Goal: Task Accomplishment & Management: Complete application form

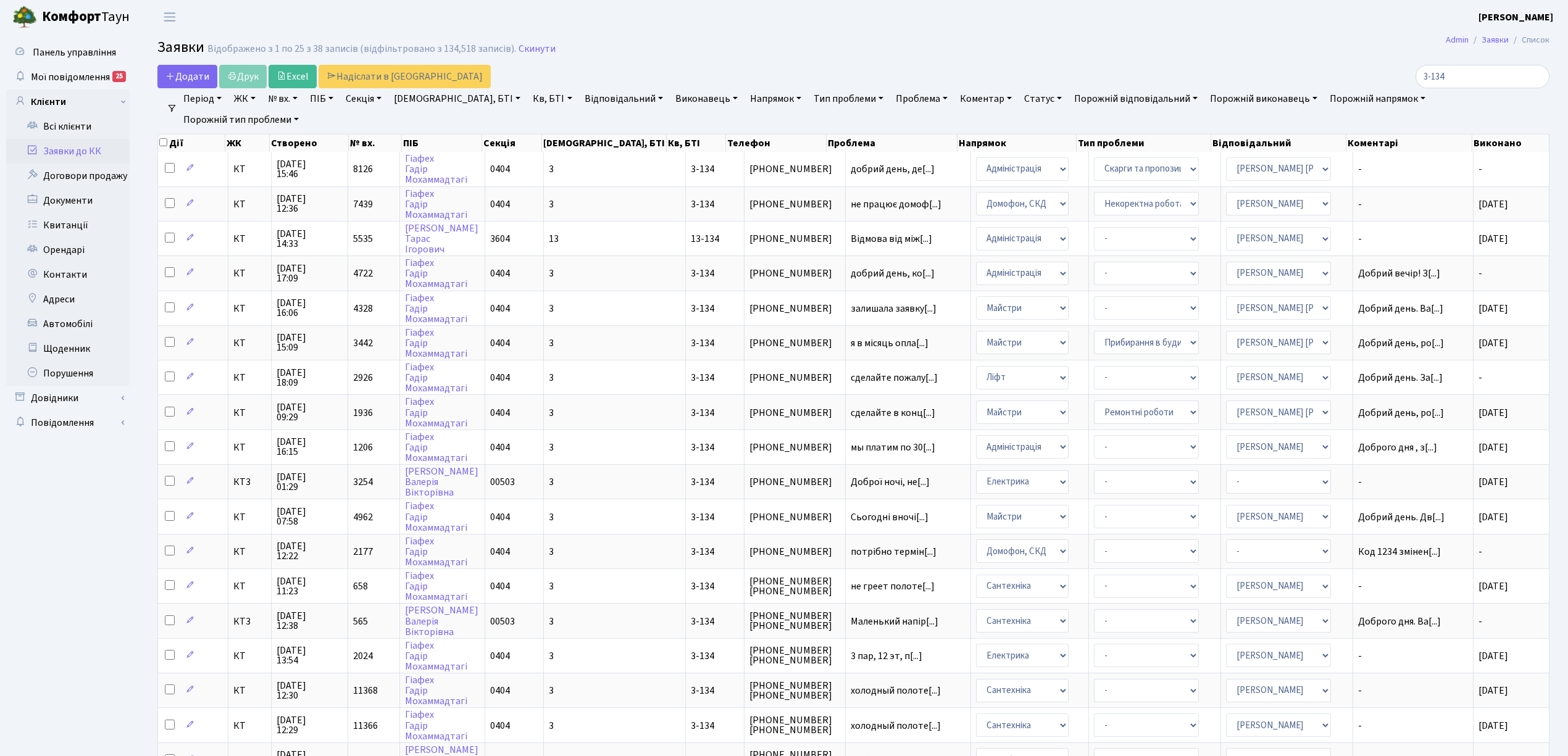
select select "25"
click at [1535, 77] on input "3-134" at bounding box center [1482, 76] width 134 height 23
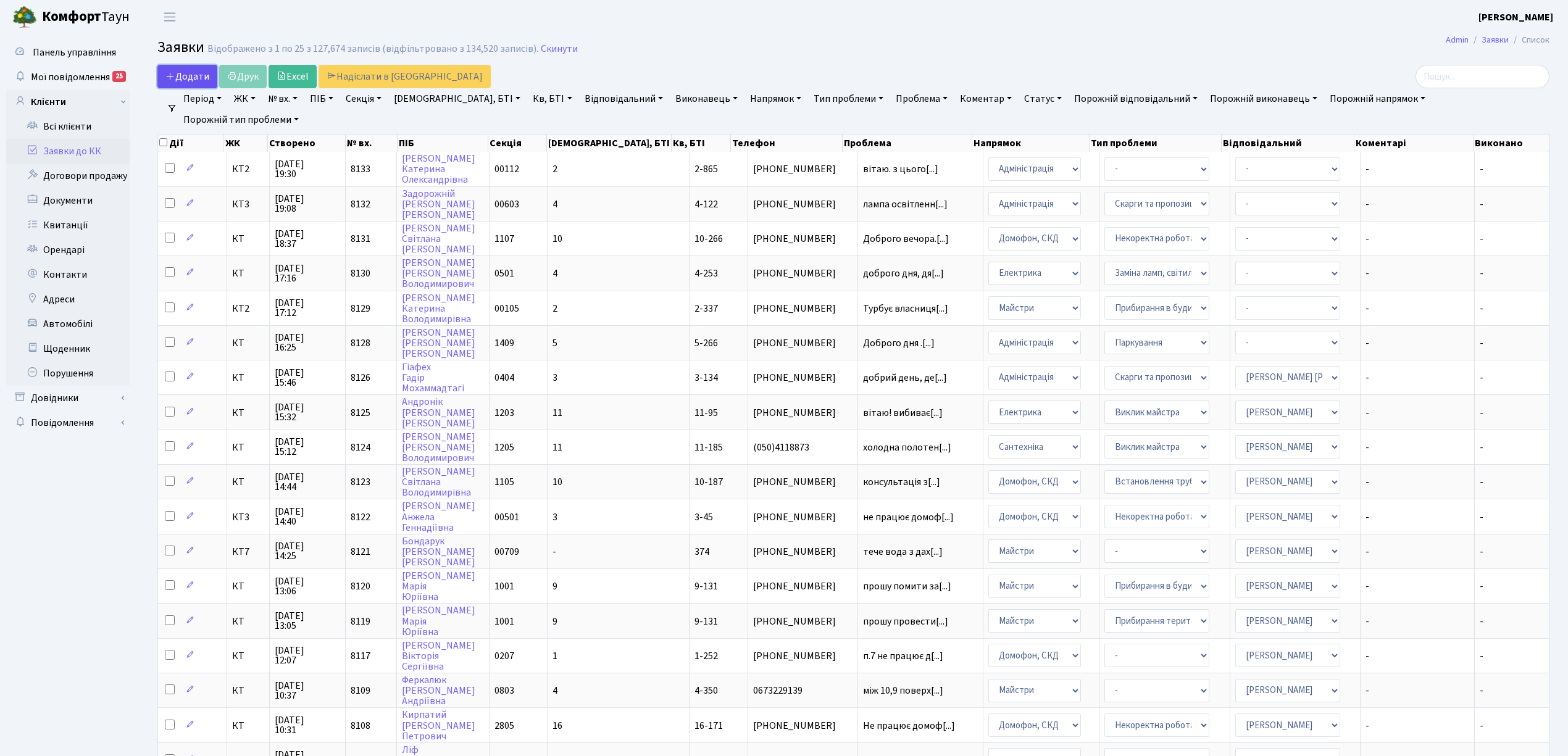
click at [188, 75] on span "Додати" at bounding box center [187, 76] width 44 height 14
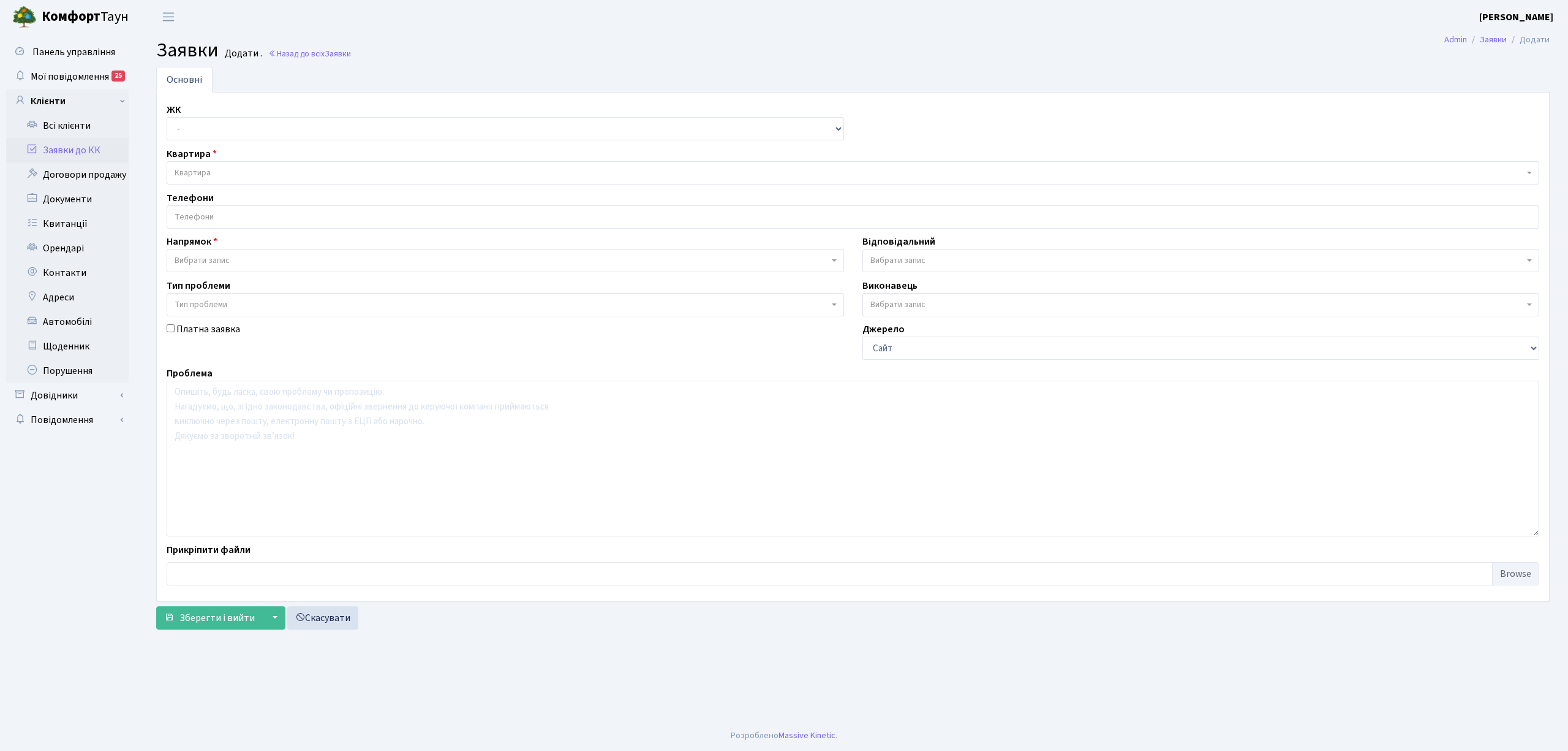
click at [214, 142] on div "ЖК - КТ, вул. Регенераторна, 4 КТ2, просп. Соборності, 17 КТ3, вул. Березнева, …" at bounding box center [853, 346] width 1391 height 489
click at [224, 135] on select "- КТ, вул. Регенераторна, 4 КТ2, просп. Соборності, 17 КТ3, вул. Березнева, 16 …" at bounding box center [505, 128] width 677 height 23
select select "271"
click at [167, 118] on select "- КТ, вул. Регенераторна, 4 КТ2, просп. Соборності, 17 КТ3, вул. Березнева, 16 …" at bounding box center [505, 128] width 677 height 23
select select
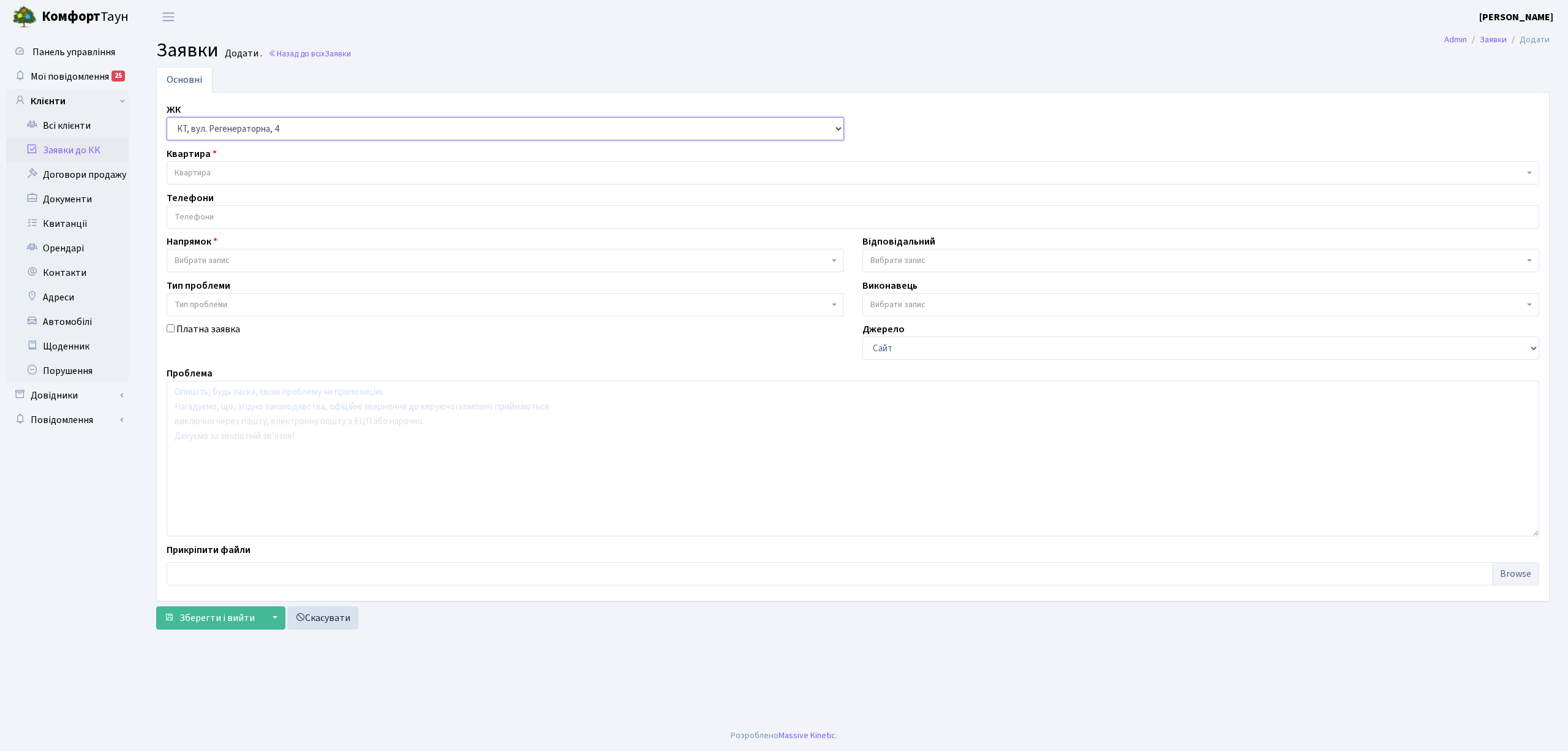
select select
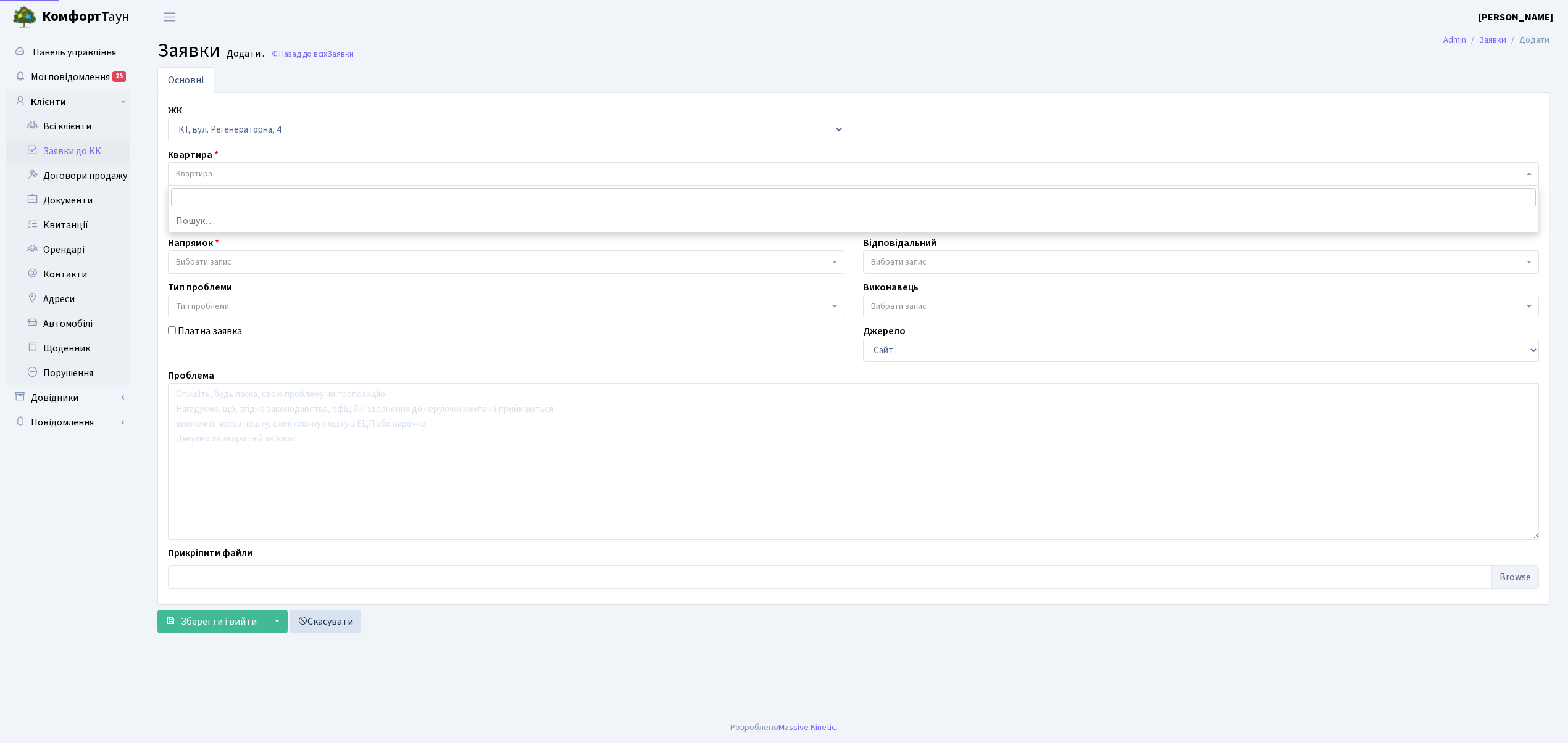
click at [270, 176] on span "Квартира" at bounding box center [850, 173] width 1347 height 12
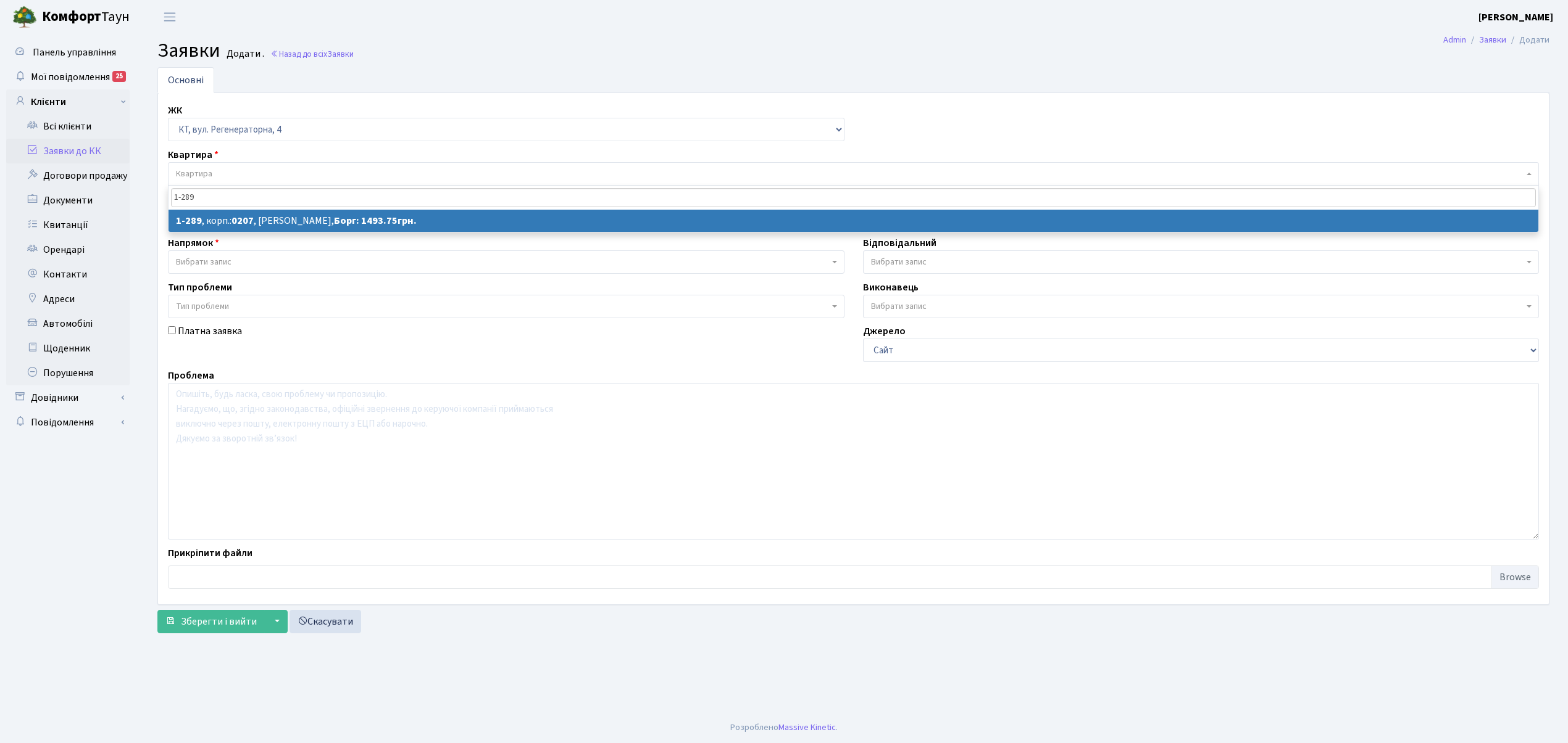
type input "1-289"
select select
select select "289"
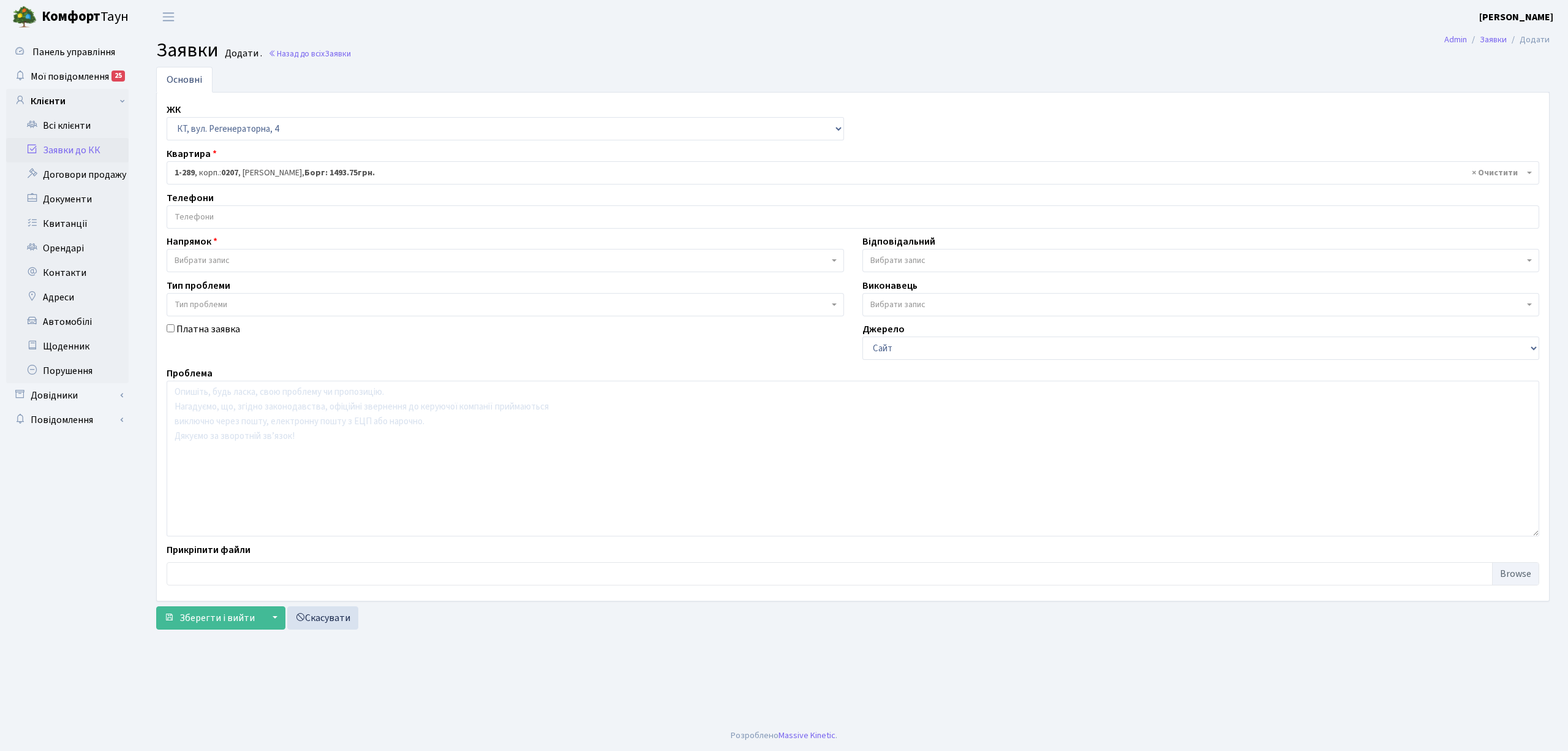
click at [289, 213] on input "search" at bounding box center [853, 217] width 1371 height 22
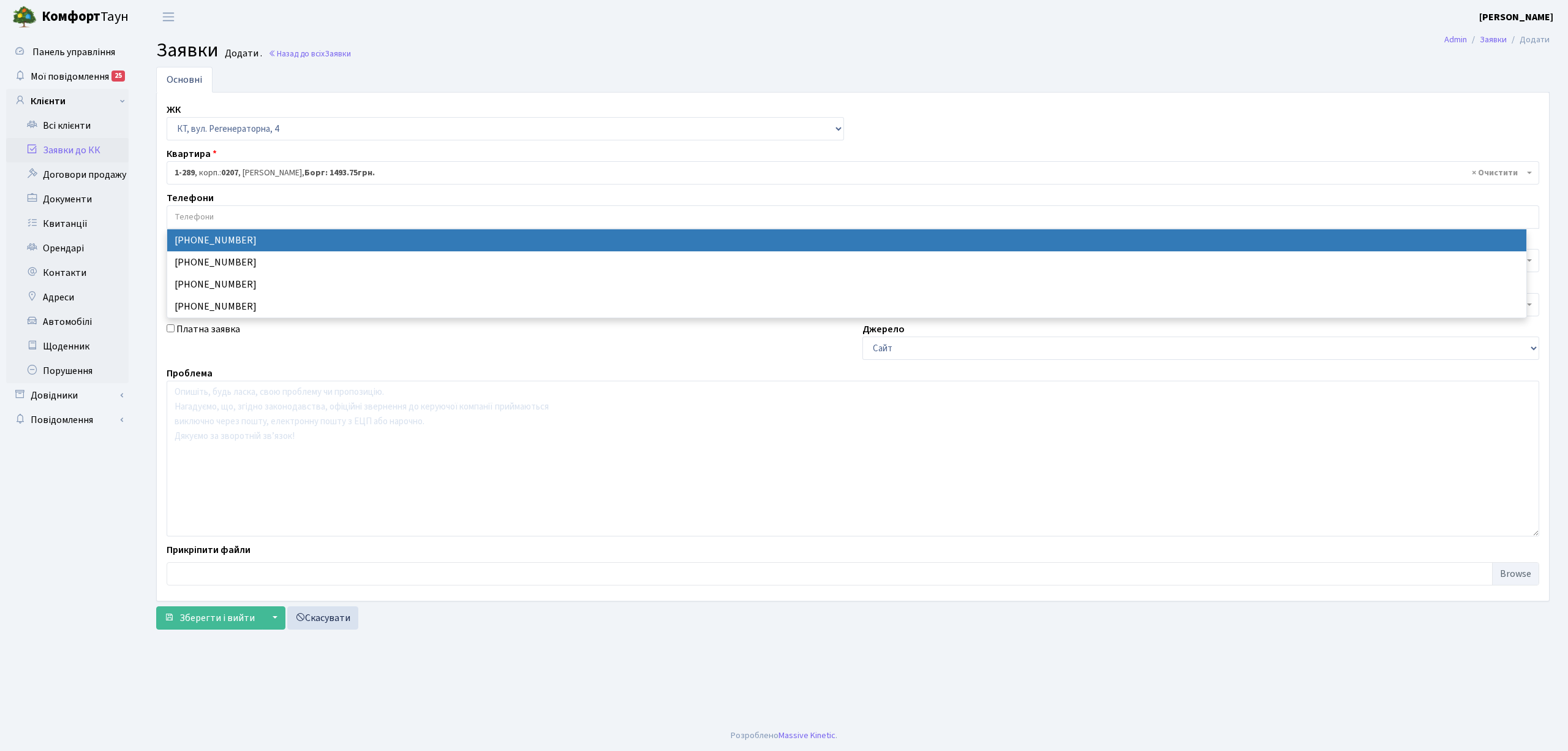
select select "106054"
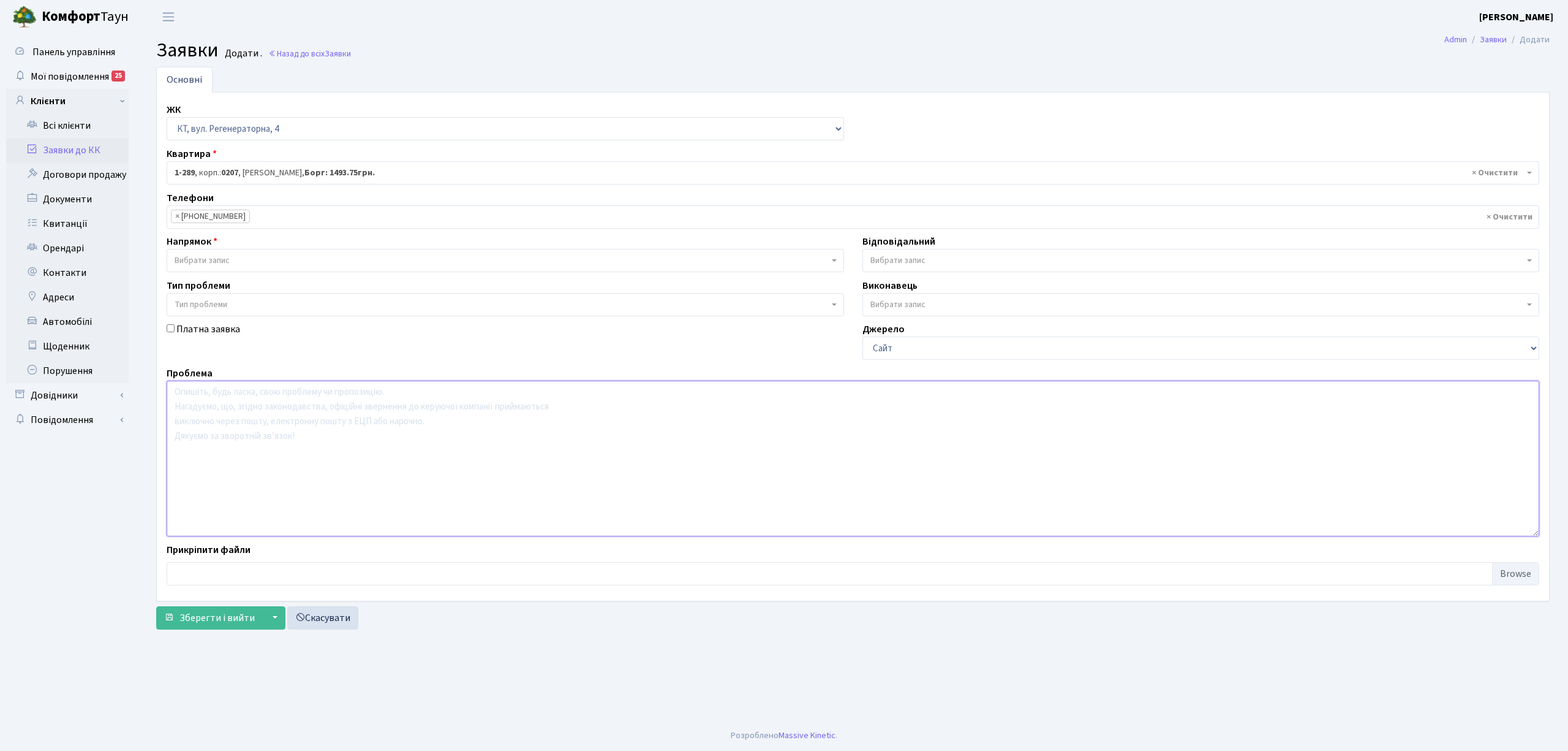
click at [270, 509] on textarea at bounding box center [853, 458] width 1373 height 155
type textarea "п. 7 не працює домофон"
click at [984, 266] on span "Вибрати запис" at bounding box center [1197, 260] width 654 height 12
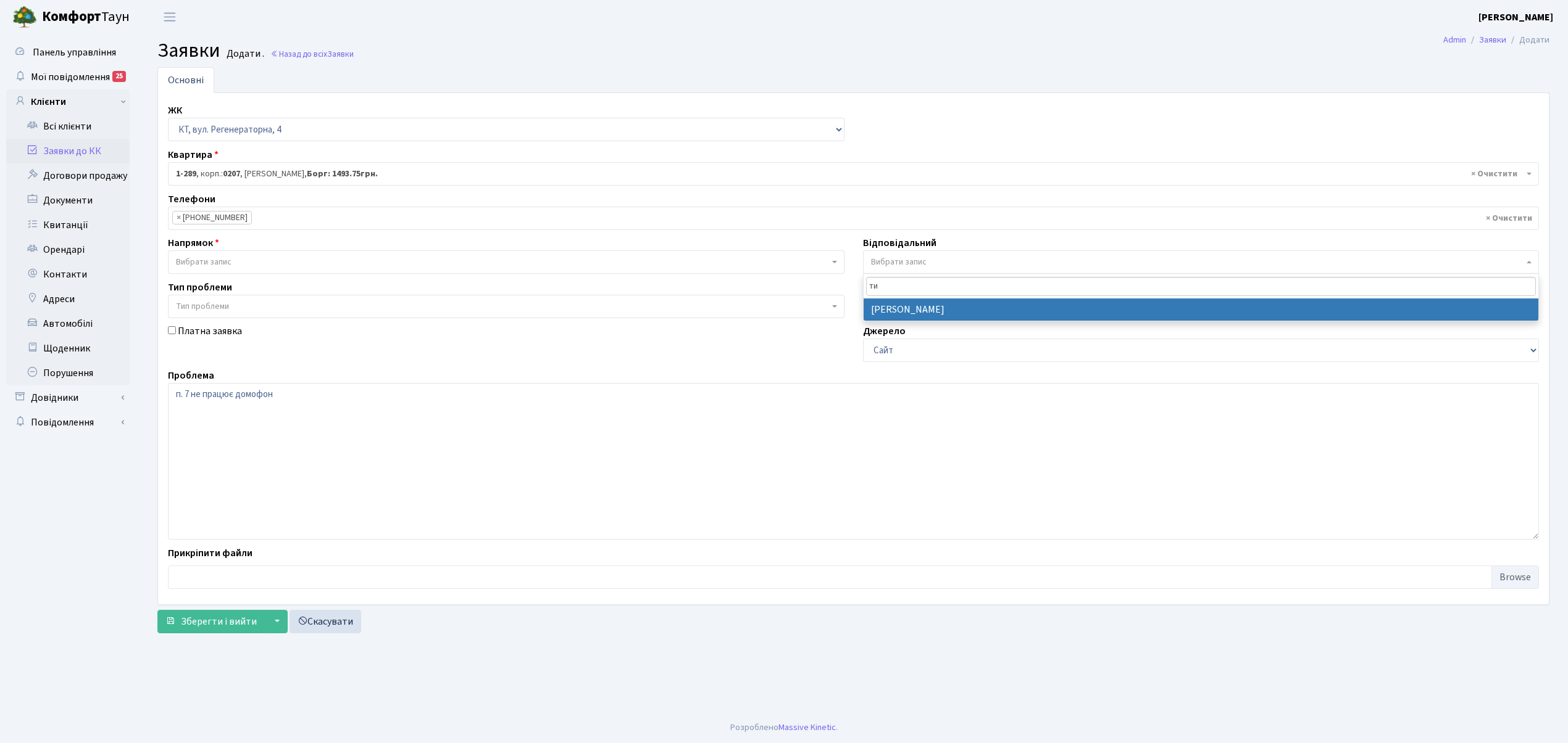
type input "т"
type input "кор"
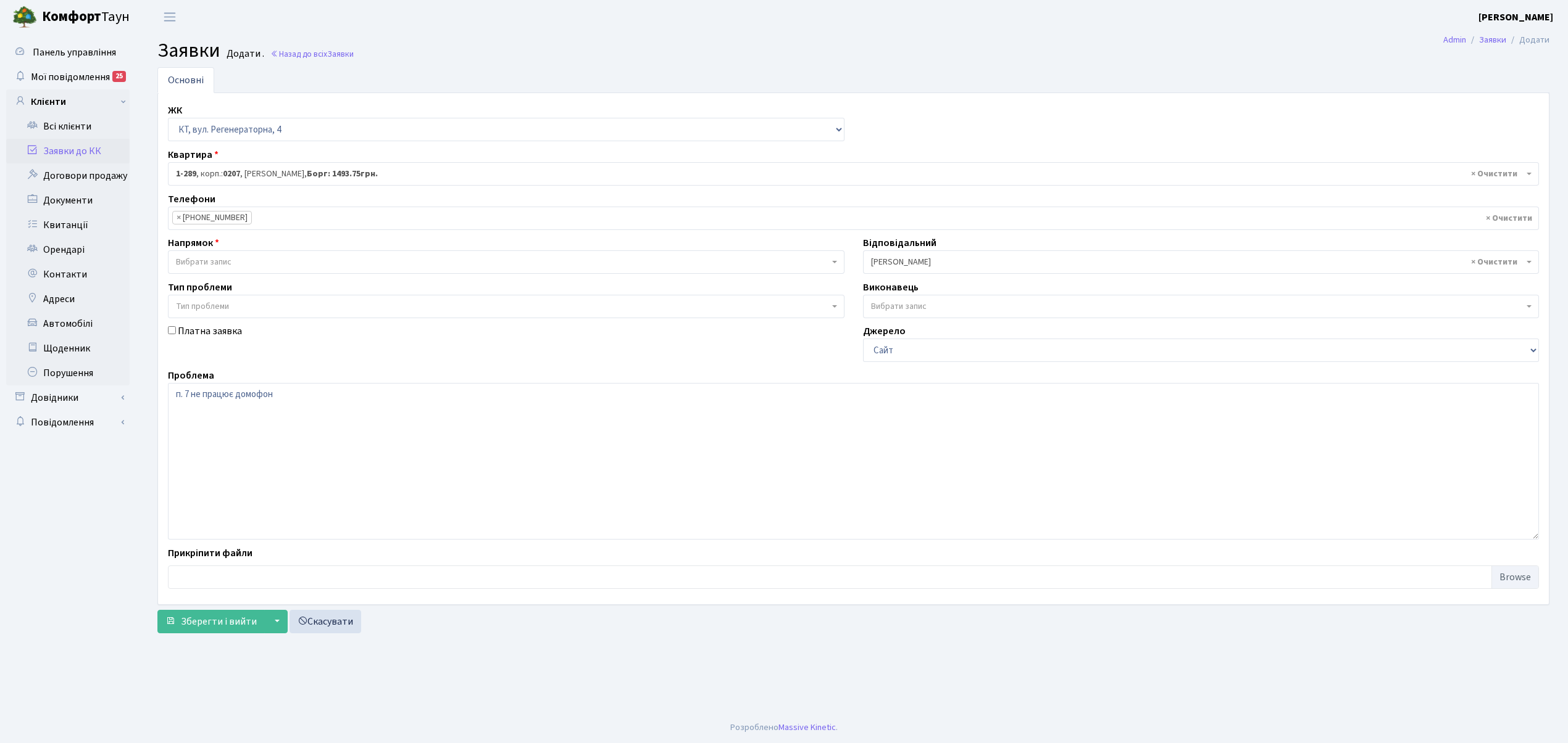
click at [979, 263] on span "× Коровін О.Д." at bounding box center [1197, 262] width 653 height 12
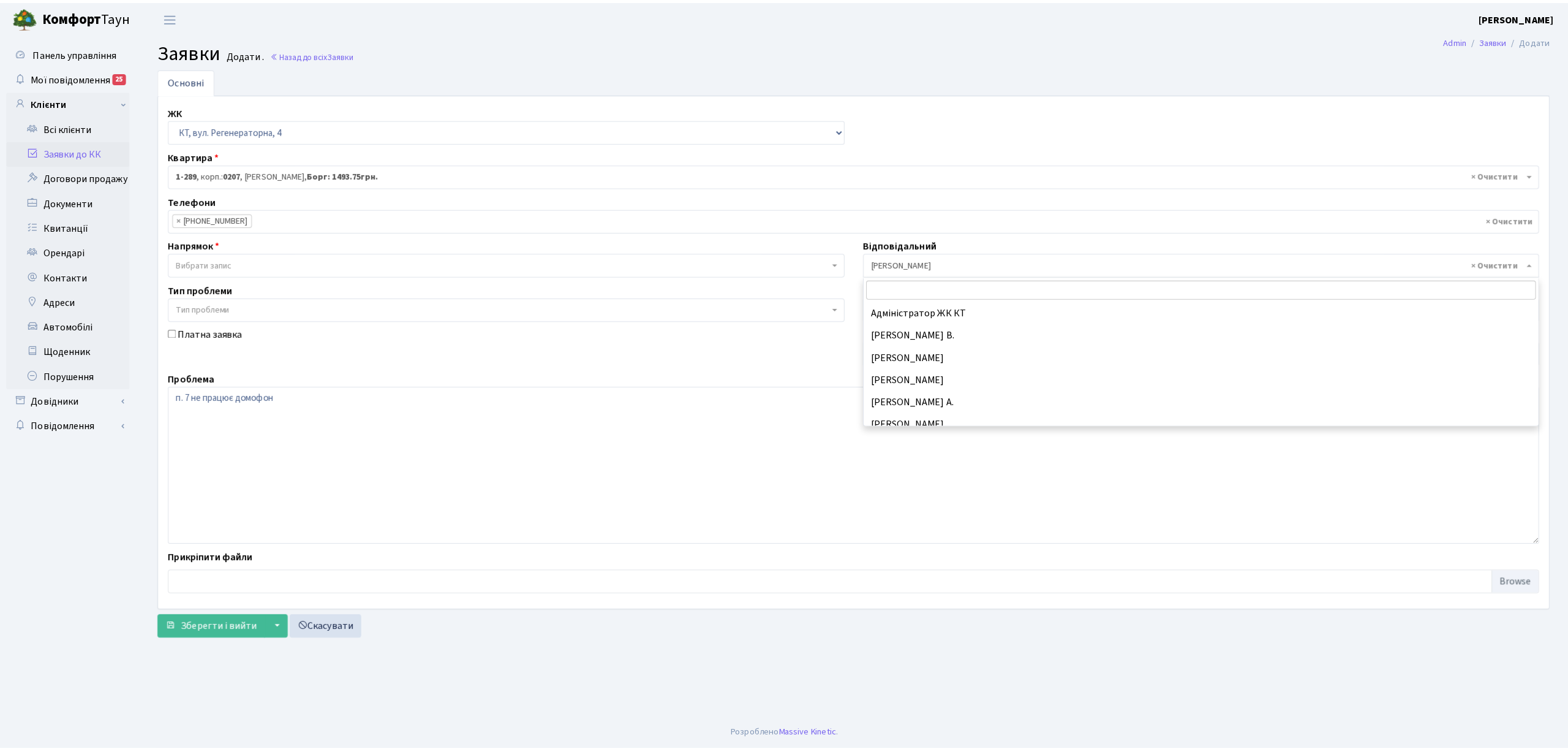
scroll to position [132, 0]
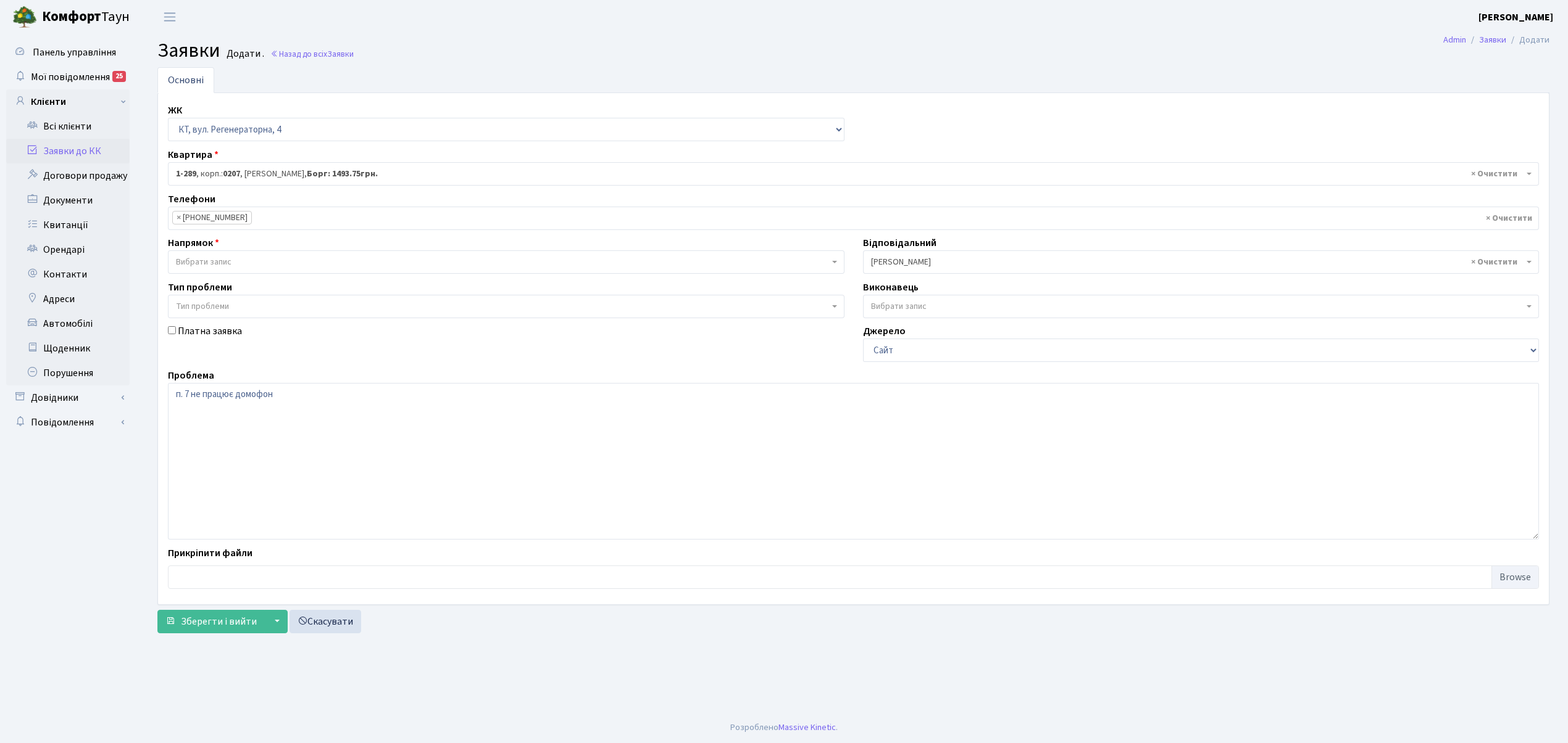
select select "22"
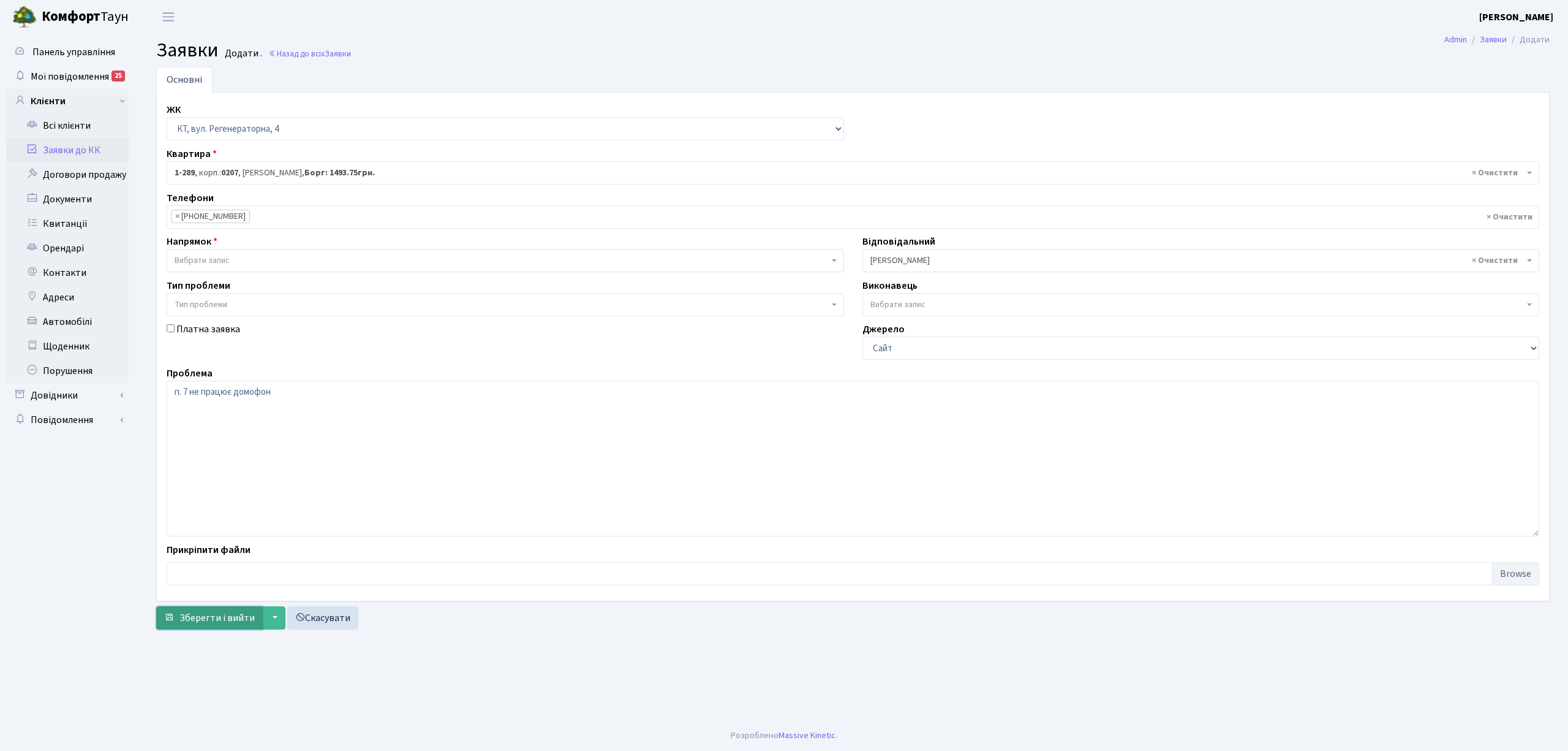
click at [227, 610] on button "Зберегти і вийти" at bounding box center [209, 617] width 106 height 23
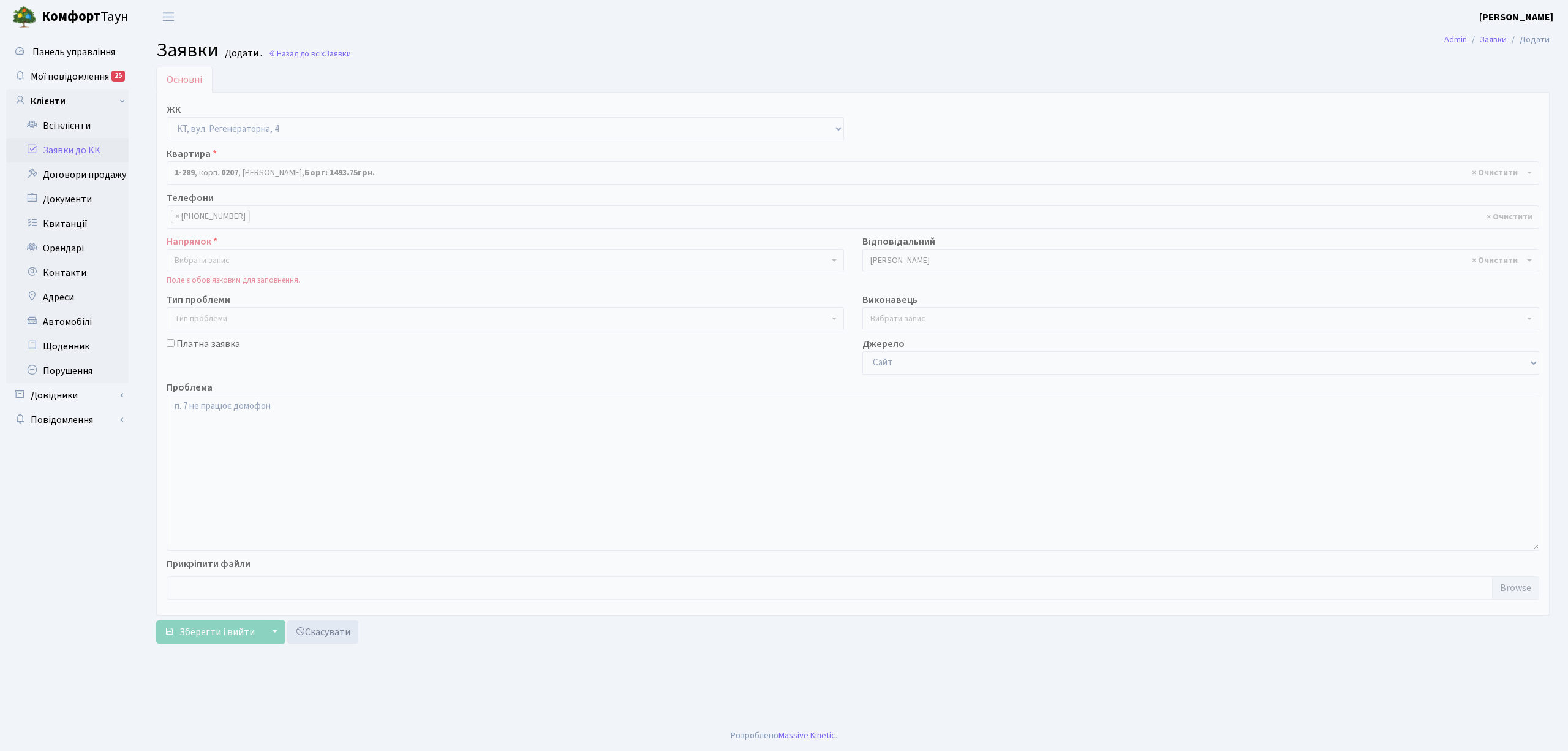
select select "289"
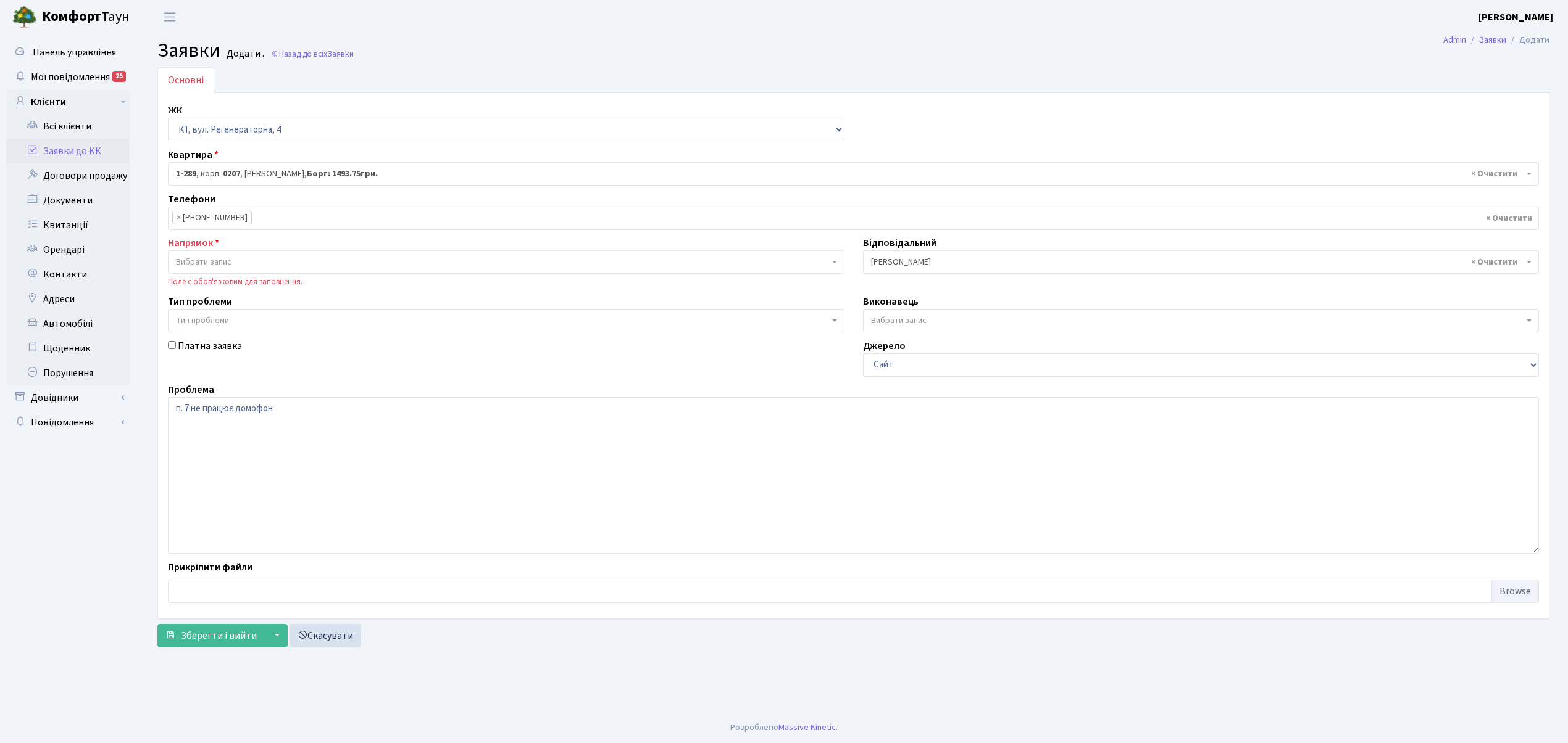
click at [195, 257] on span "Вибрати запис" at bounding box center [203, 262] width 56 height 12
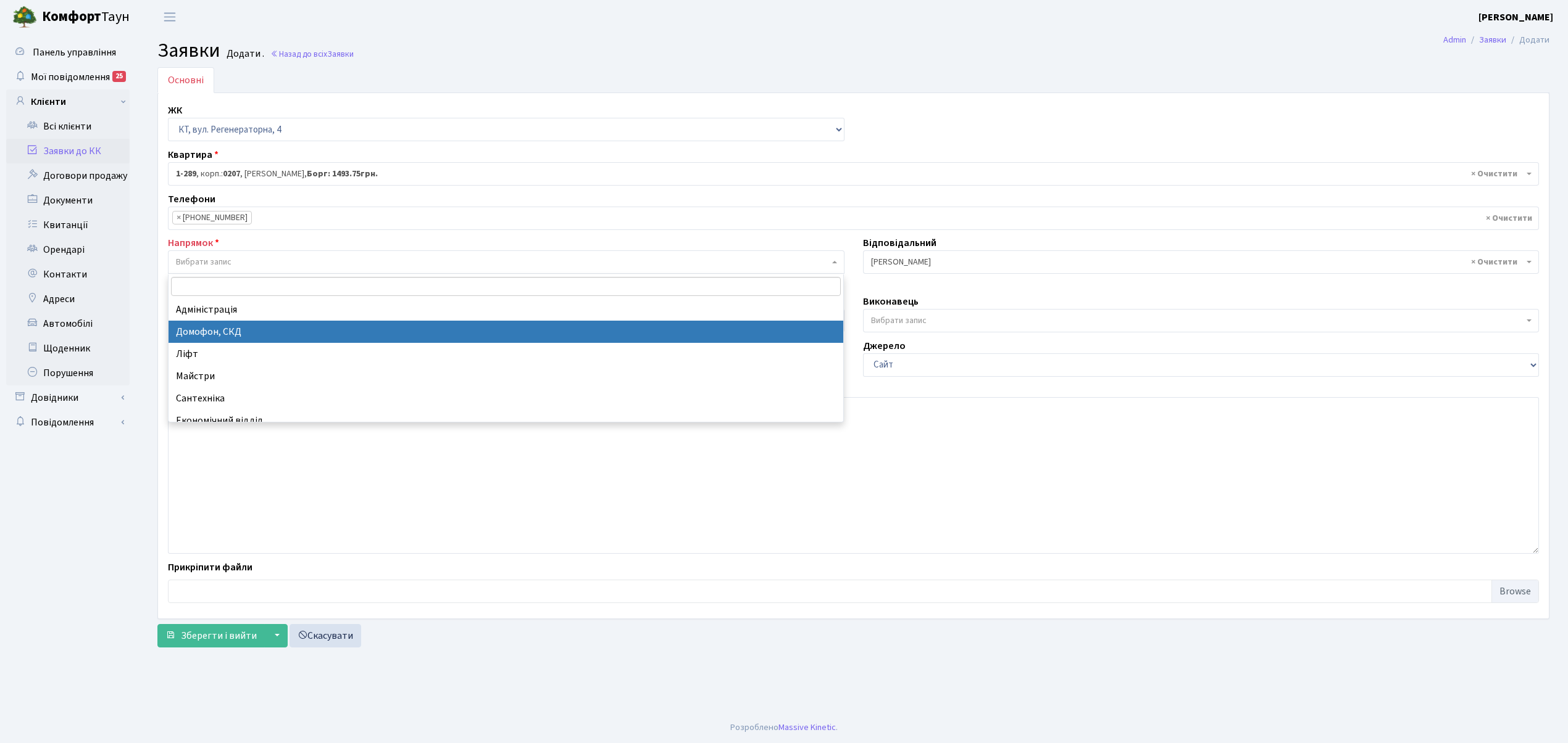
select select "4"
select select
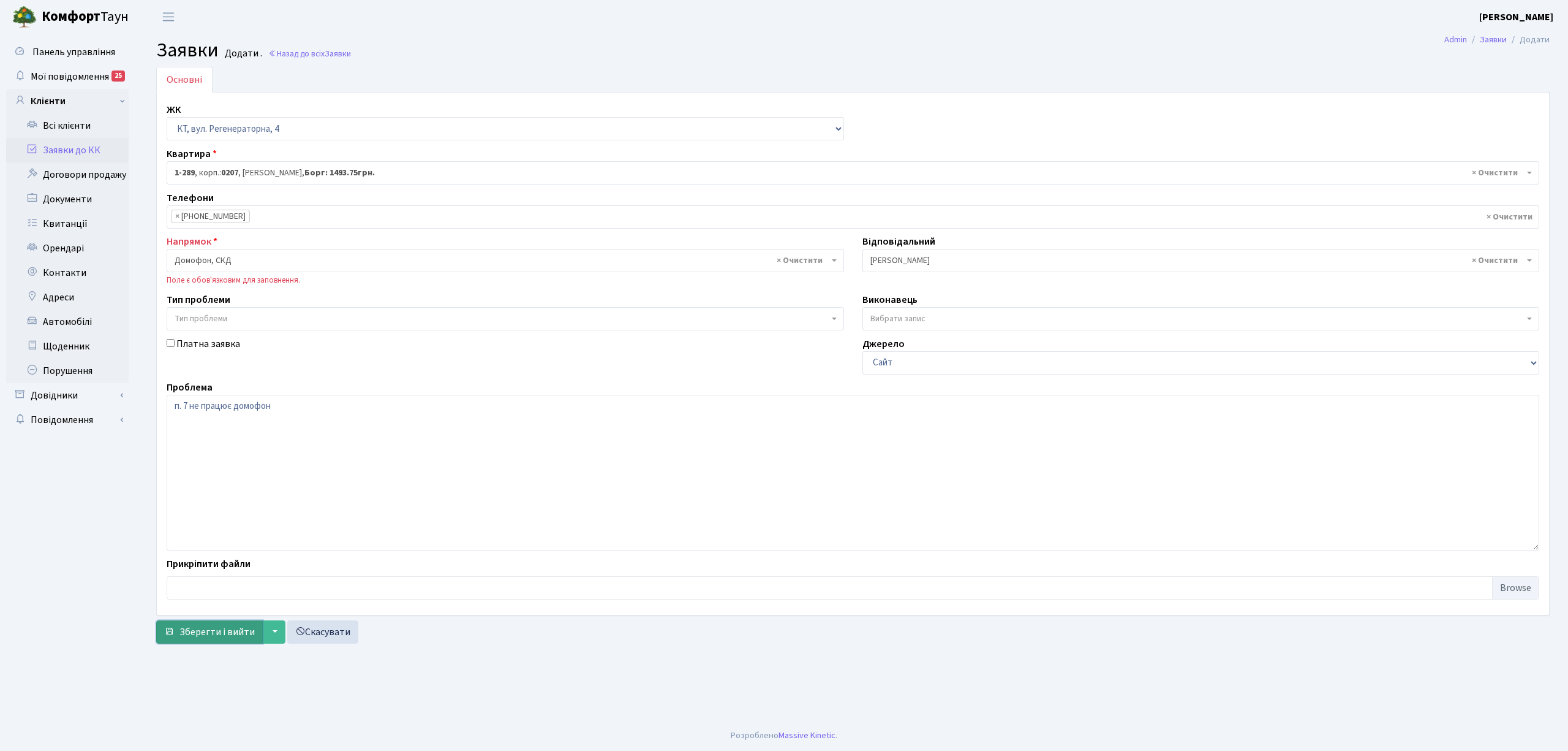
click at [212, 625] on span "Зберегти і вийти" at bounding box center [217, 631] width 76 height 14
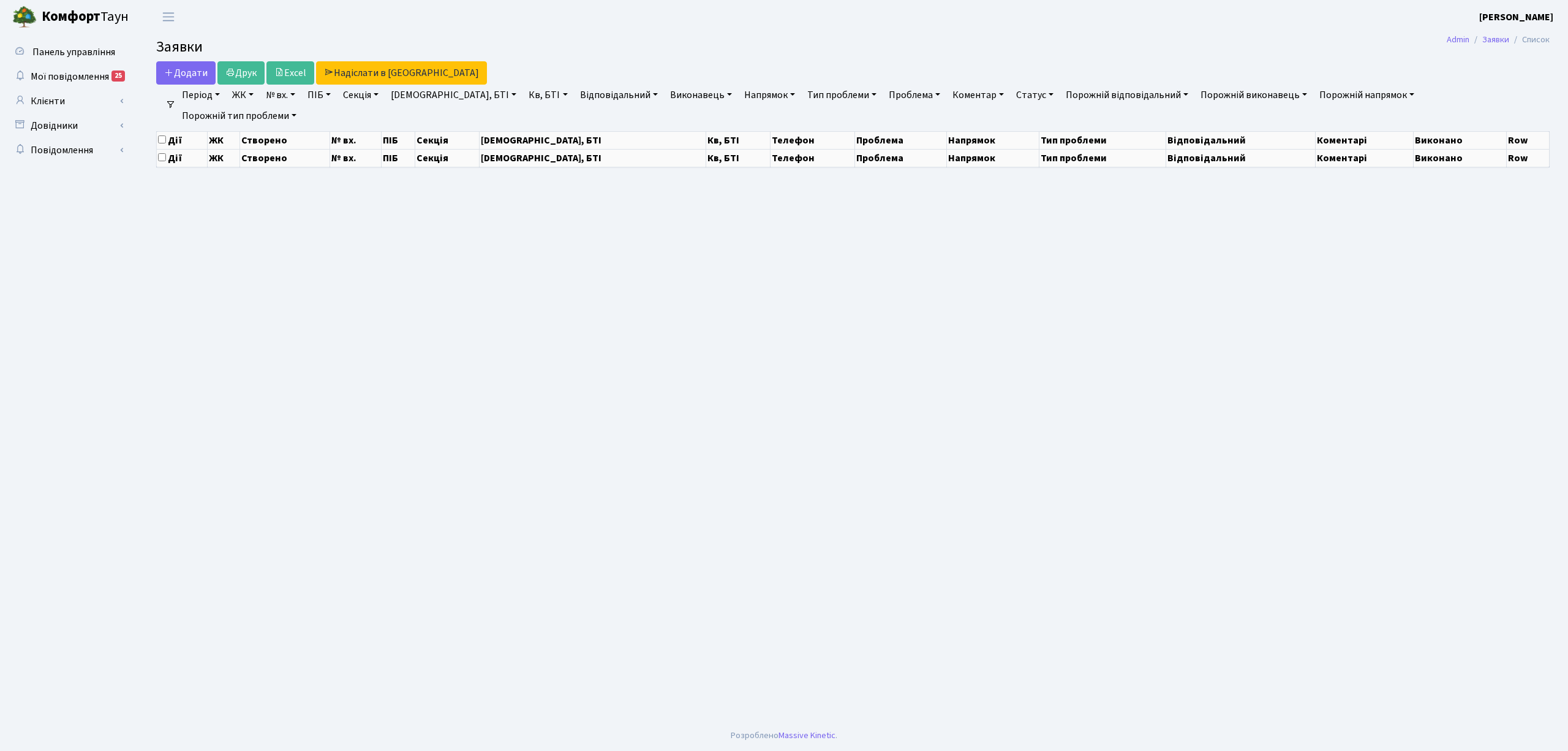
select select "25"
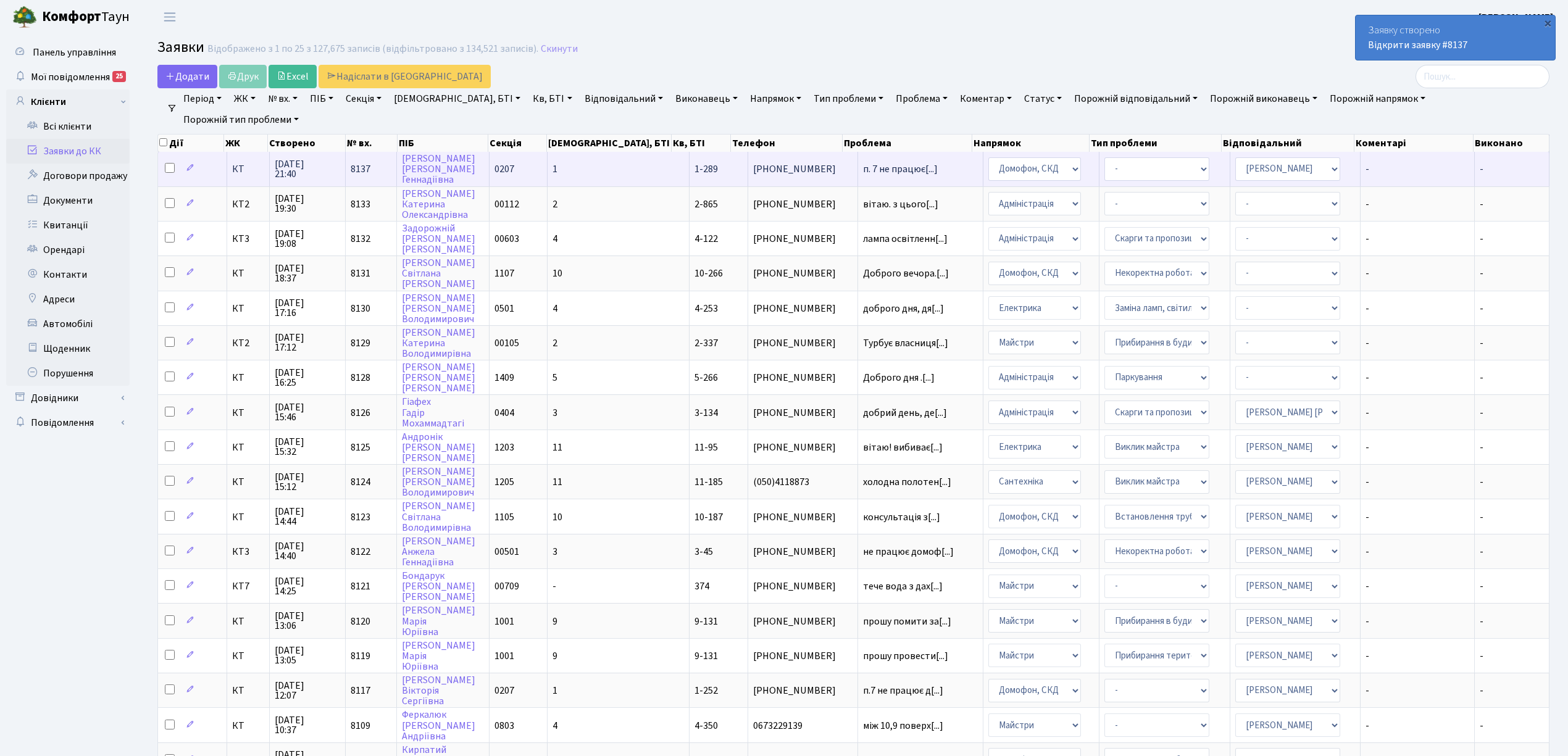
click at [237, 175] on td "КТ" at bounding box center [248, 169] width 43 height 34
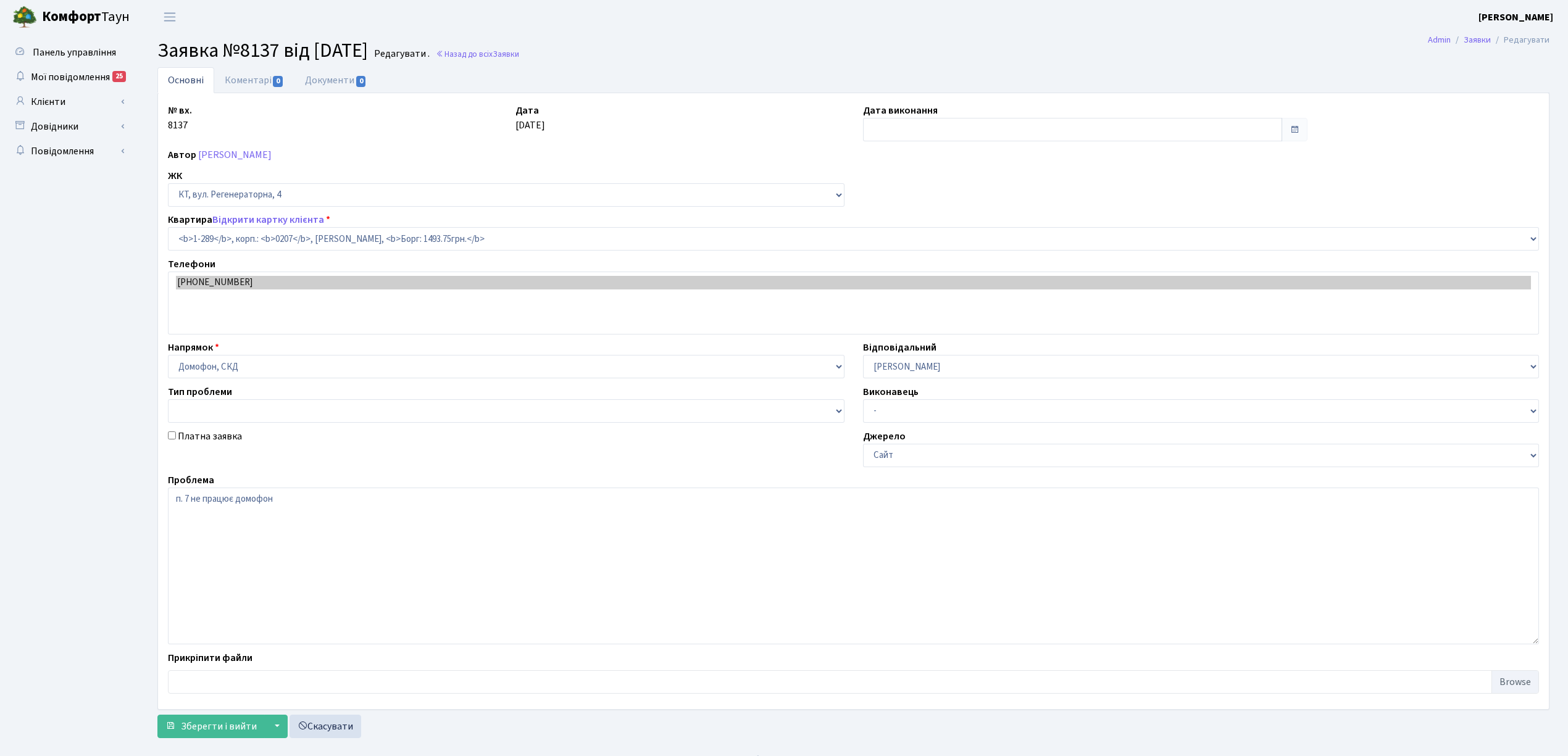
select select "289"
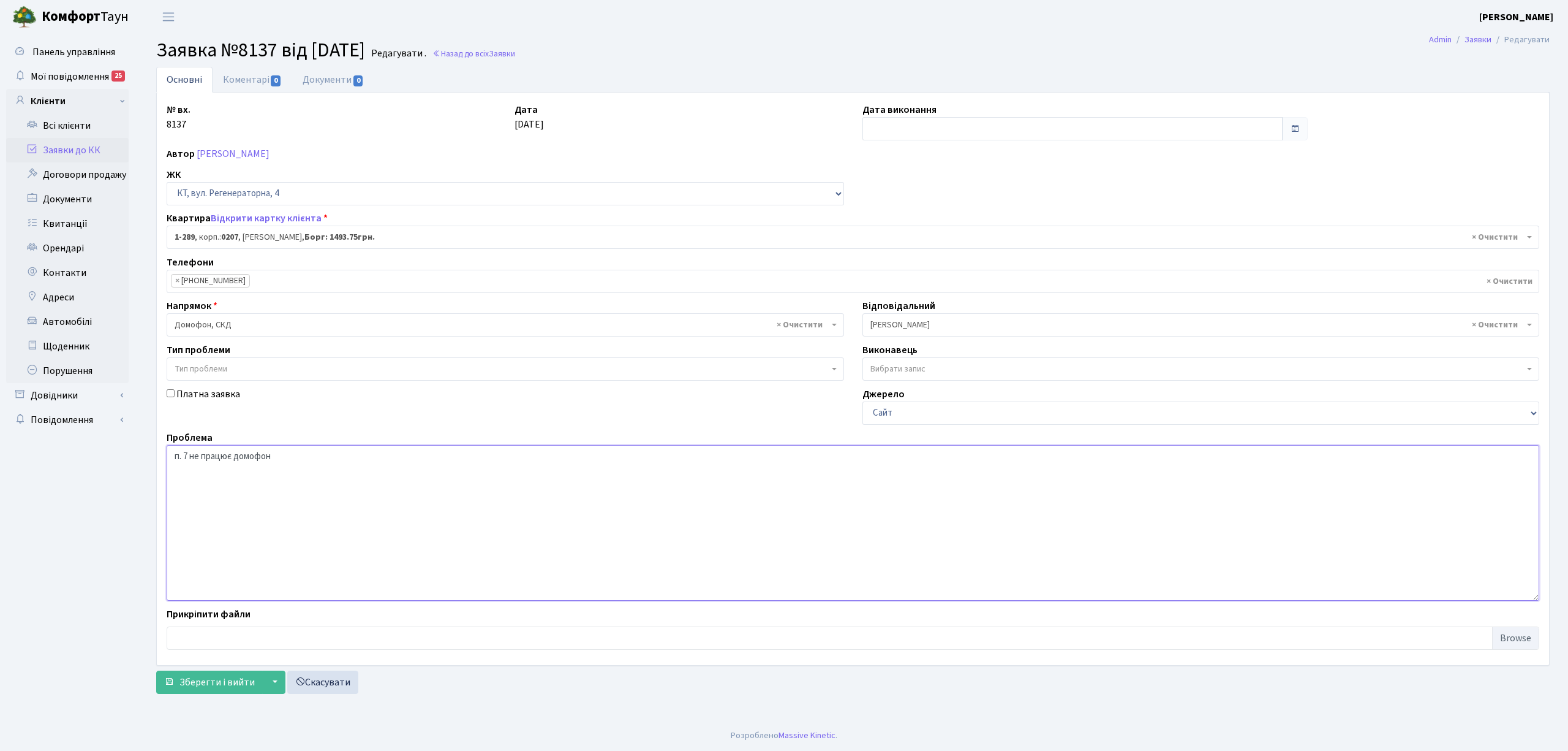
click at [328, 466] on textarea "п. 7 не працює домофон" at bounding box center [853, 522] width 1373 height 155
type textarea "п. 7 не працює домофон на корт"
click at [224, 684] on span "Зберегти і вийти" at bounding box center [217, 682] width 76 height 14
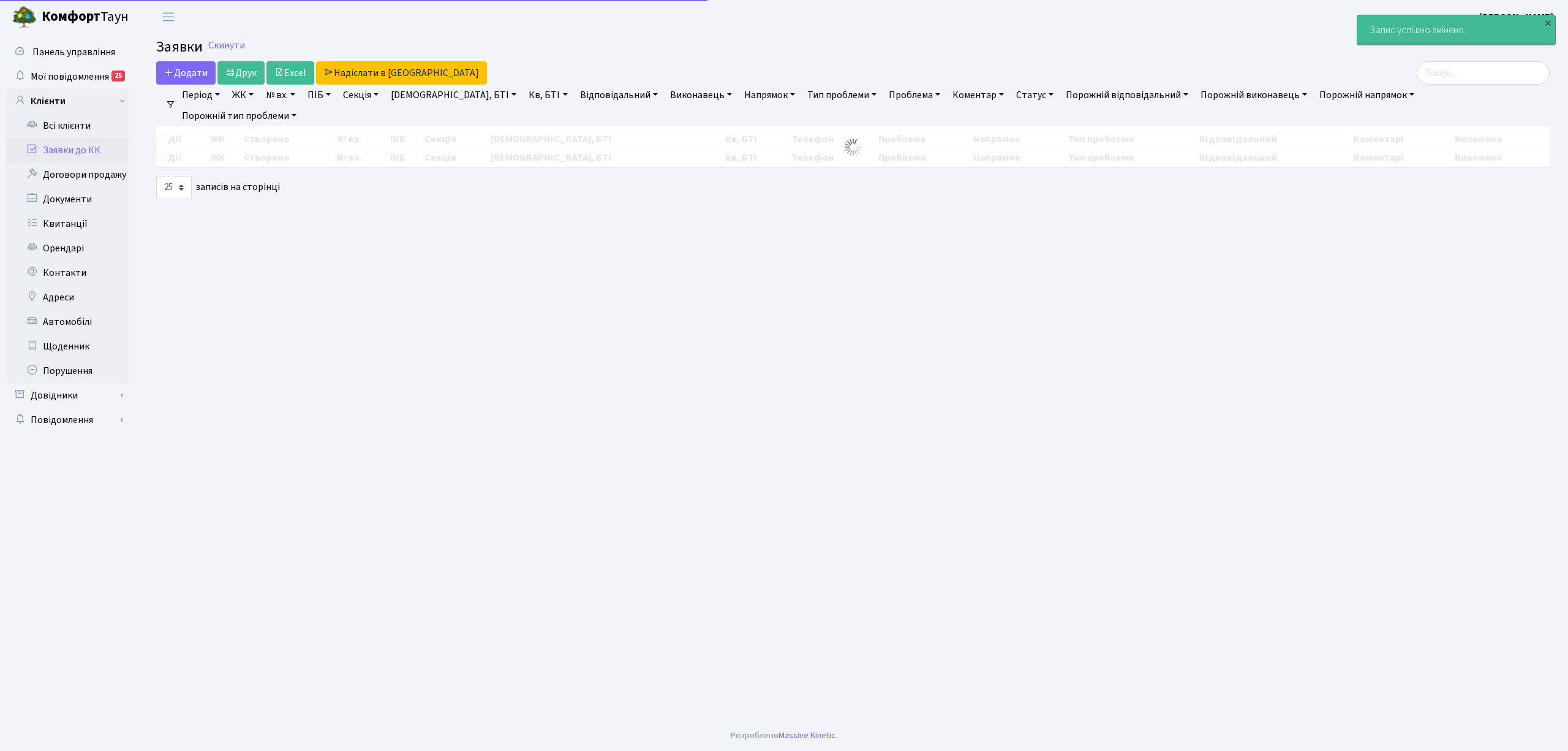
select select "25"
